Goal: Check status: Check status

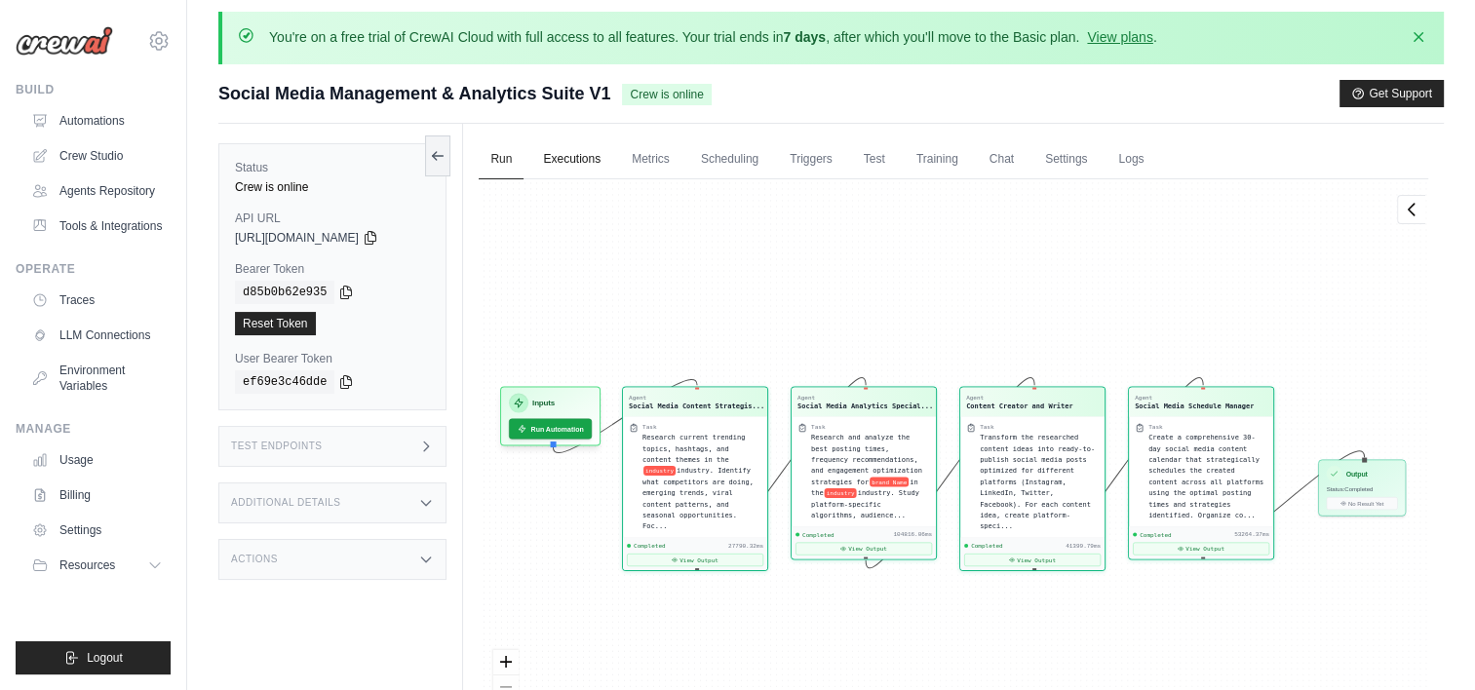
click at [577, 149] on link "Executions" at bounding box center [571, 159] width 81 height 41
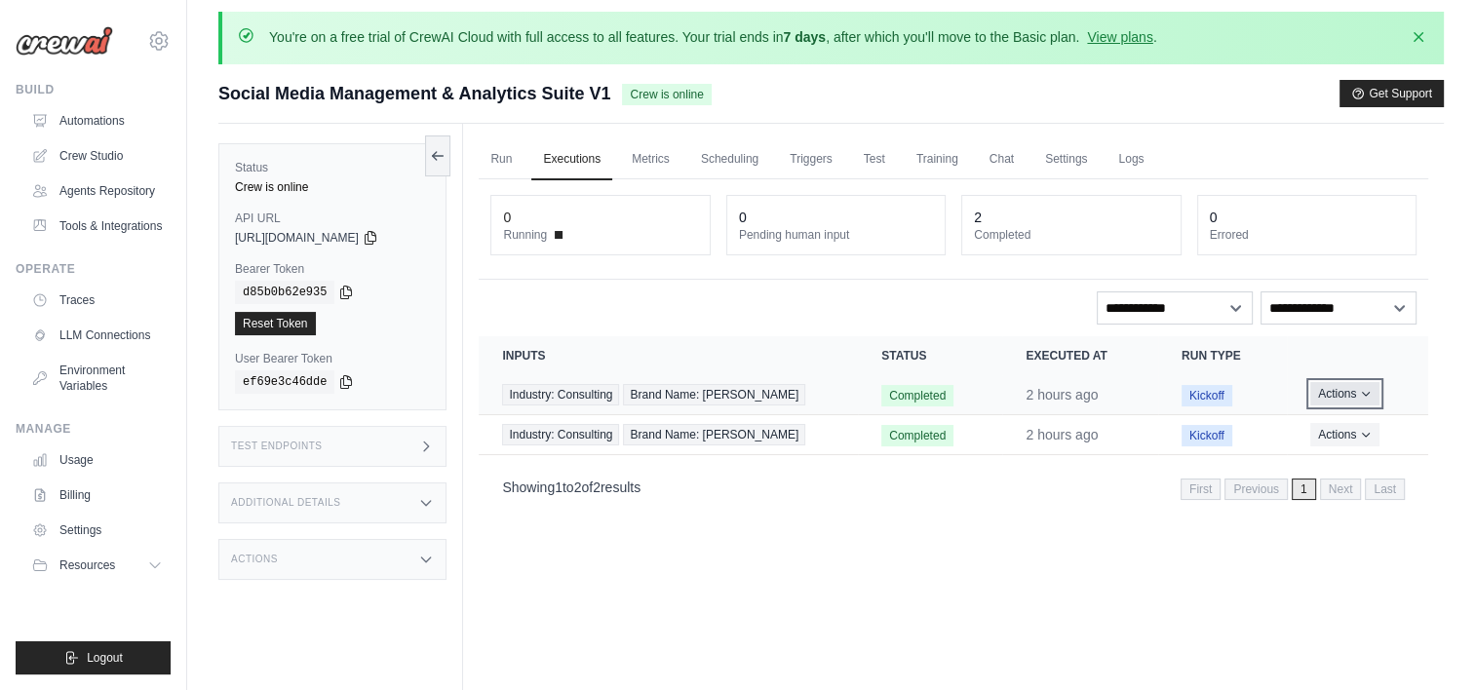
click at [1369, 394] on icon "Actions for execution" at bounding box center [1366, 394] width 12 height 12
click at [1328, 429] on link "View Details" at bounding box center [1342, 429] width 125 height 31
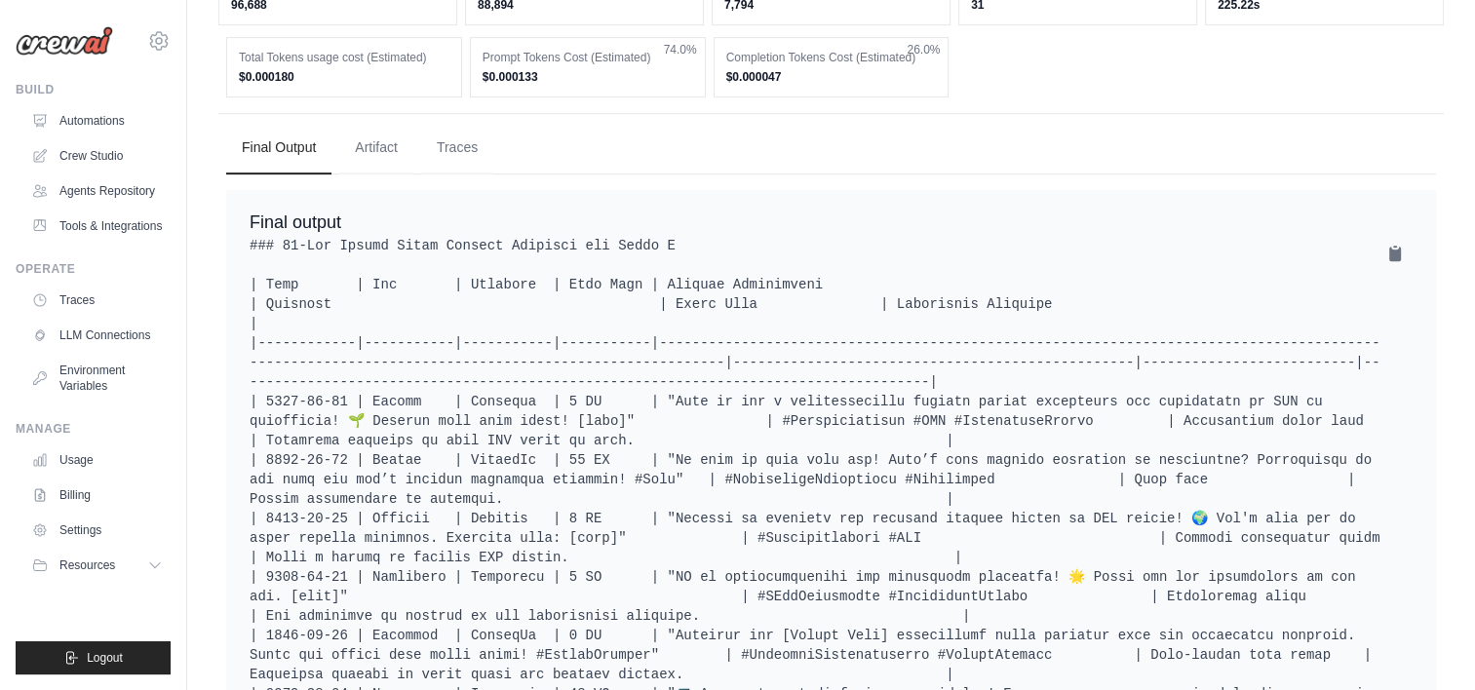
scroll to position [730, 0]
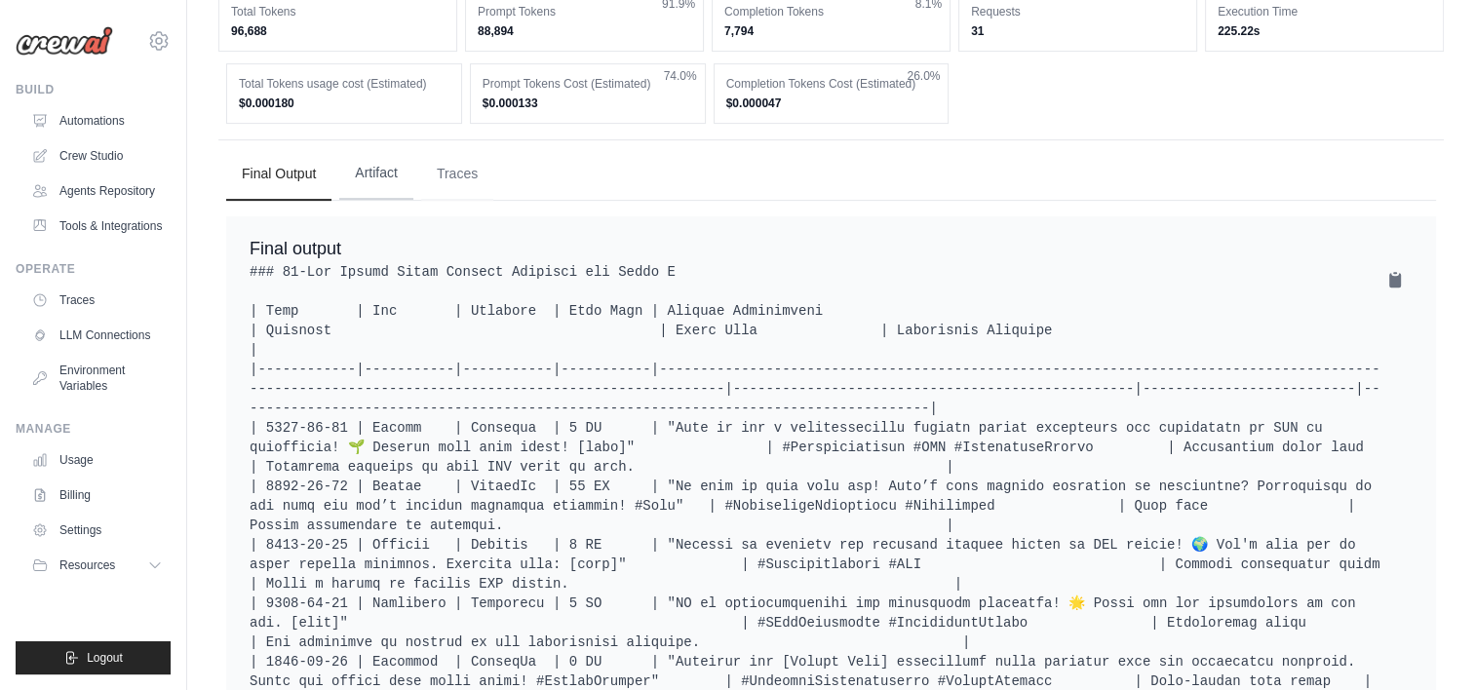
click at [388, 172] on button "Artifact" at bounding box center [376, 173] width 74 height 53
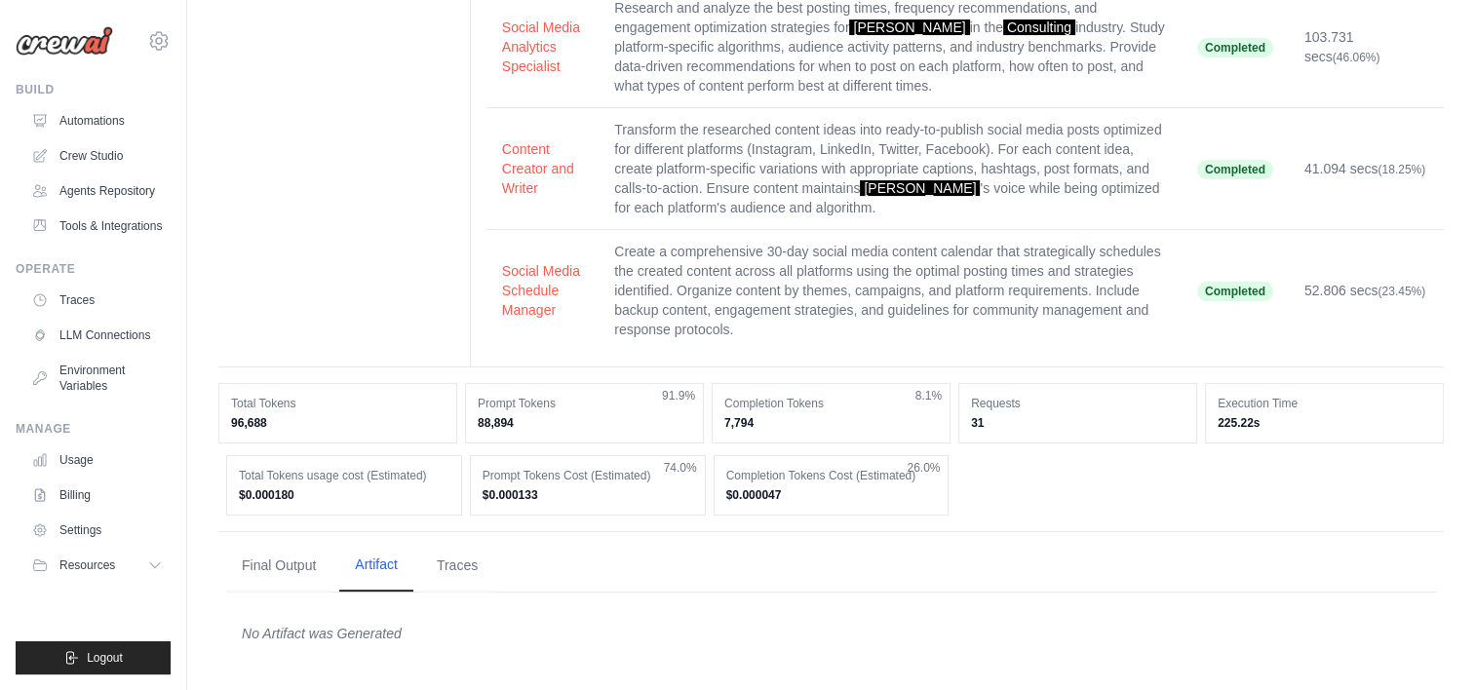
scroll to position [335, 0]
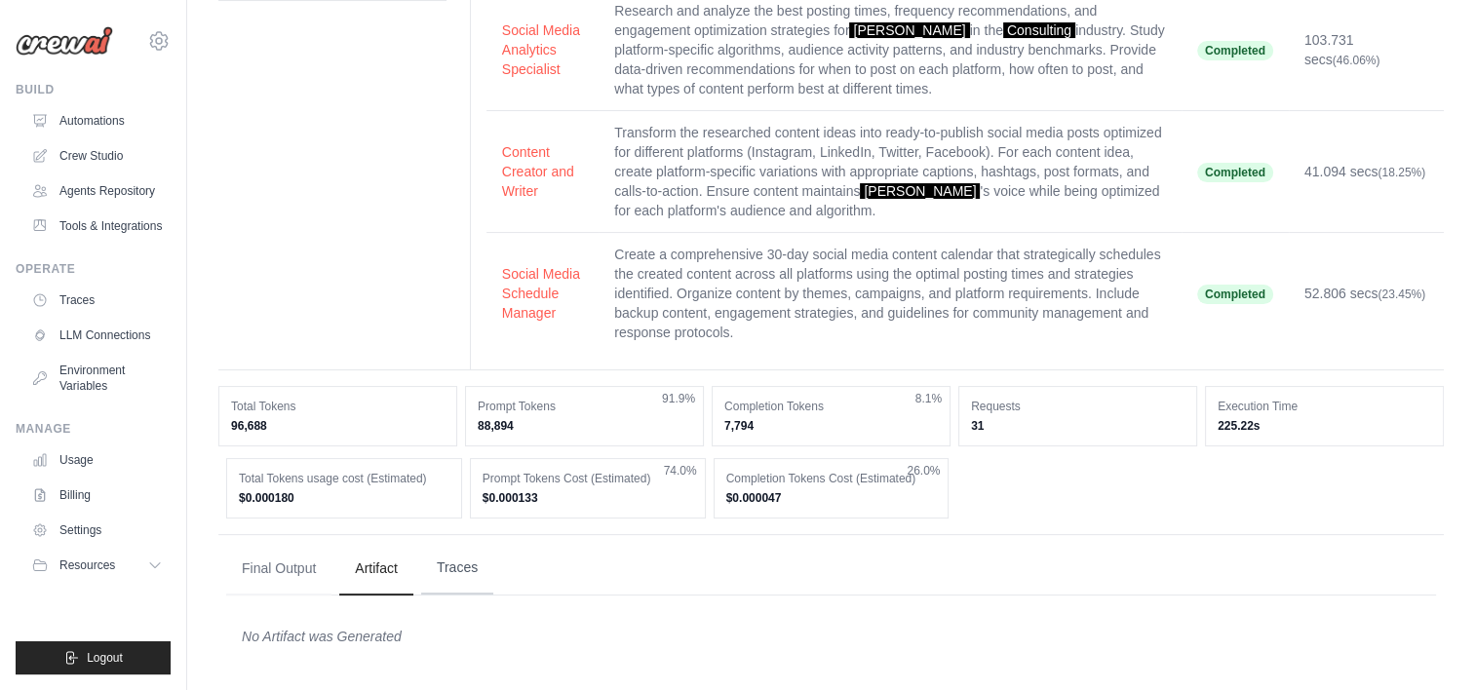
click at [463, 548] on button "Traces" at bounding box center [457, 568] width 72 height 53
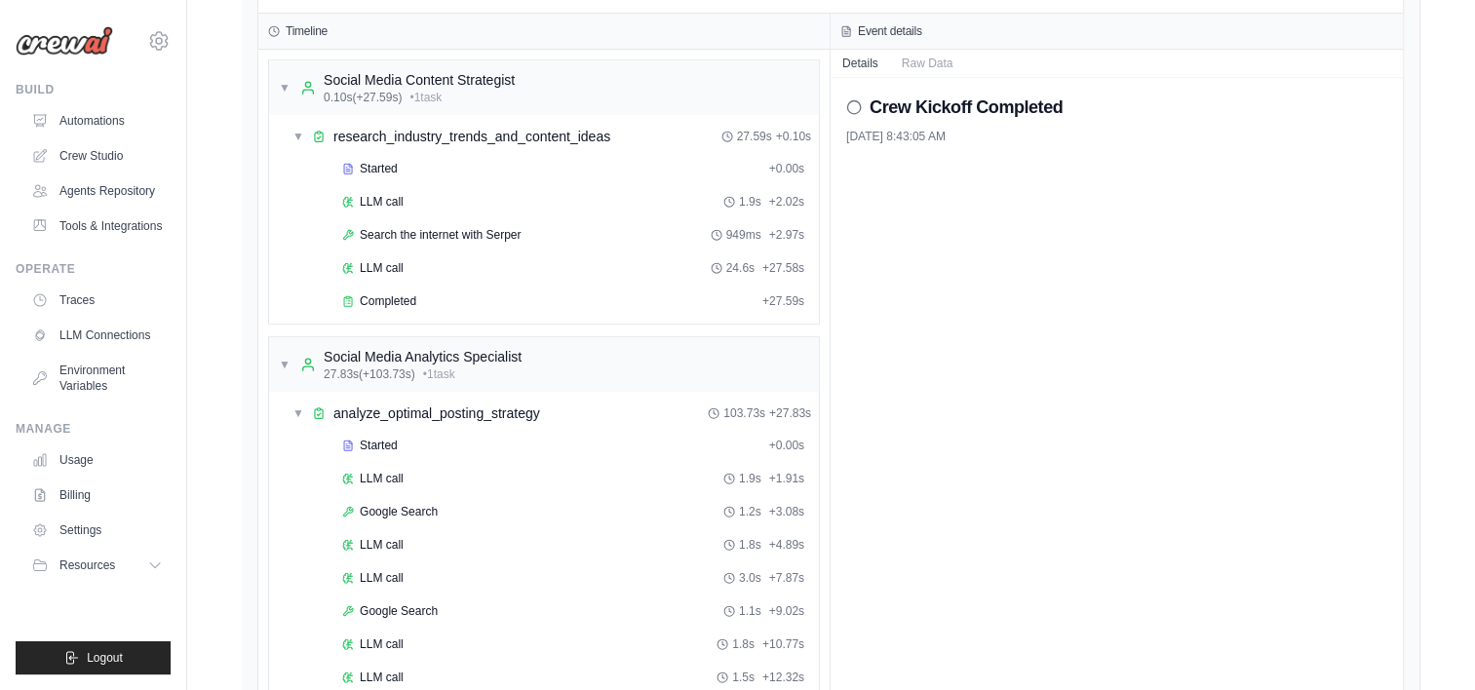
scroll to position [1014, 0]
